Goal: Task Accomplishment & Management: Use online tool/utility

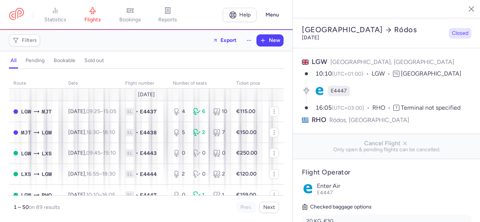
select select "days"
click at [128, 15] on link "bookings" at bounding box center [129, 15] width 37 height 16
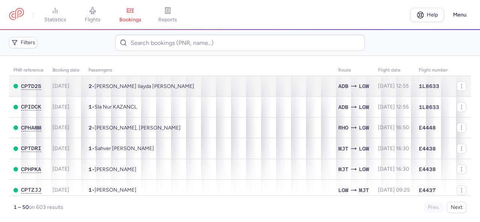
drag, startPoint x: 94, startPoint y: 16, endPoint x: 130, endPoint y: 76, distance: 70.5
click at [94, 16] on span "flights" at bounding box center [93, 19] width 16 height 7
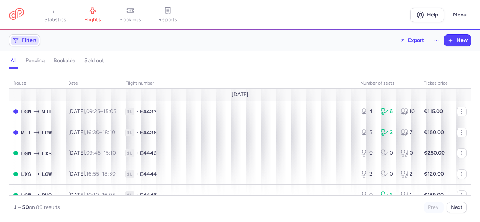
click at [31, 43] on span "Filters" at bounding box center [29, 40] width 15 height 6
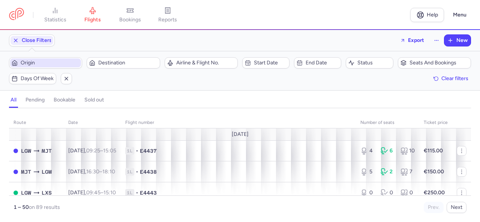
click at [53, 60] on span "Origin" at bounding box center [50, 63] width 59 height 6
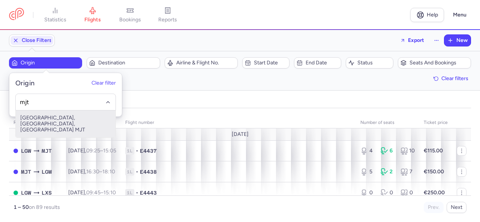
click at [52, 119] on span "[GEOGRAPHIC_DATA], [GEOGRAPHIC_DATA], [GEOGRAPHIC_DATA] MJT" at bounding box center [66, 124] width 100 height 27
type input "mjt"
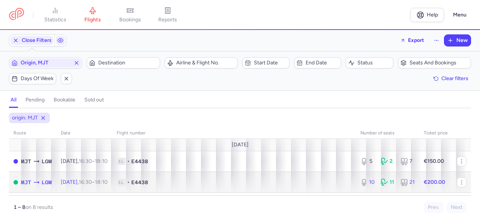
click at [370, 183] on div "10 11 21" at bounding box center [387, 182] width 60 height 13
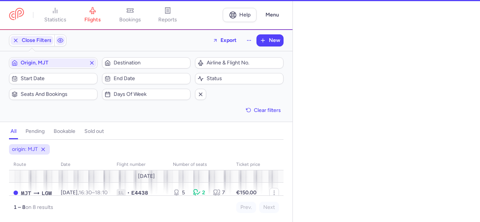
select select "days"
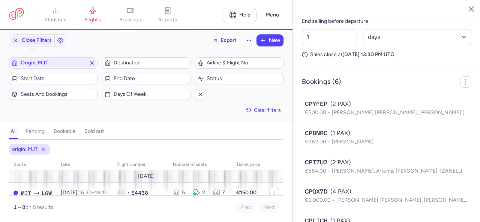
scroll to position [412, 0]
